Goal: Information Seeking & Learning: Find specific page/section

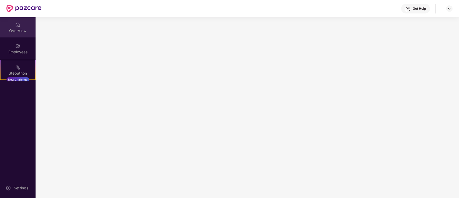
click at [24, 29] on div "OverView" at bounding box center [18, 30] width 36 height 5
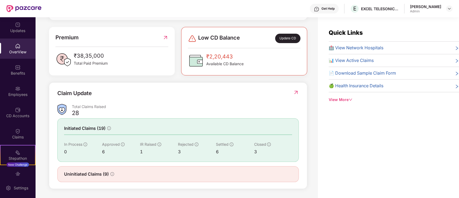
scroll to position [17, 0]
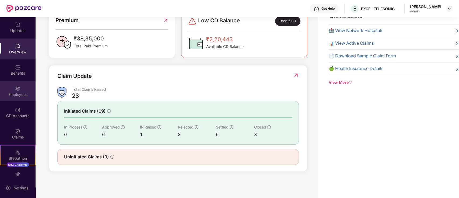
click at [19, 99] on div "Employees" at bounding box center [18, 91] width 36 height 20
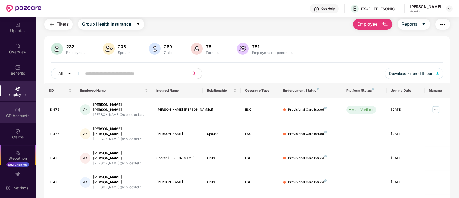
click at [22, 112] on div "CD Accounts" at bounding box center [18, 112] width 36 height 20
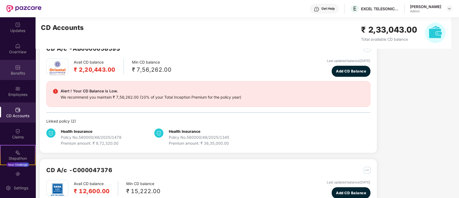
click at [15, 69] on img at bounding box center [17, 67] width 5 height 5
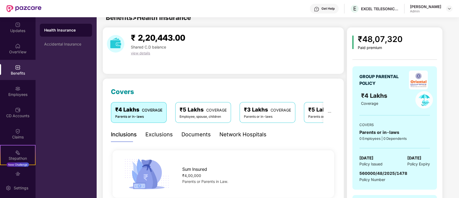
scroll to position [17, 0]
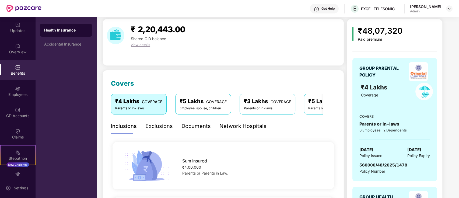
click at [220, 130] on div "Network Hospitals" at bounding box center [243, 126] width 47 height 15
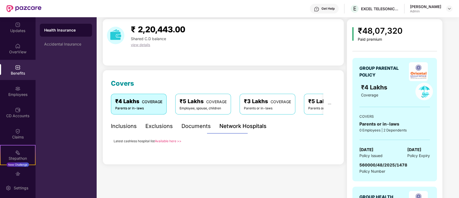
click at [163, 141] on link "Available here >>" at bounding box center [168, 141] width 27 height 4
click at [436, 9] on div "Admin" at bounding box center [425, 11] width 31 height 4
click at [450, 8] on img at bounding box center [450, 8] width 4 height 4
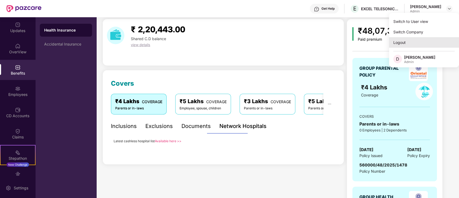
click at [412, 43] on div "Logout" at bounding box center [424, 42] width 70 height 11
